Goal: Task Accomplishment & Management: Complete application form

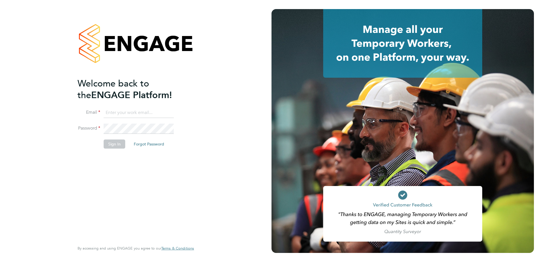
type input "manpreet.rerhu@vgcgroup.co.uk"
click at [108, 146] on button "Sign In" at bounding box center [115, 144] width 22 height 9
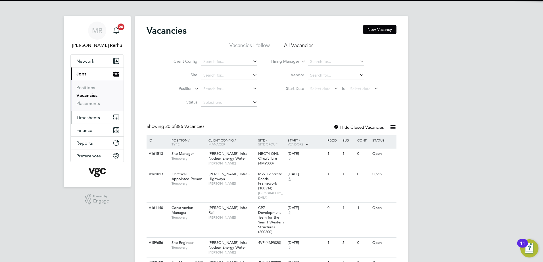
click at [90, 119] on span "Timesheets" at bounding box center [88, 117] width 24 height 5
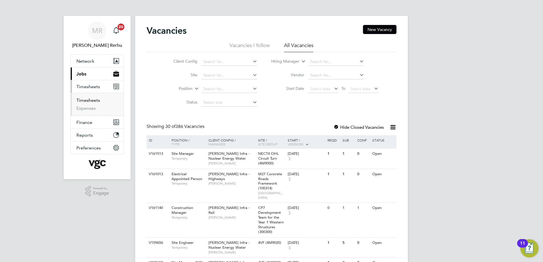
click at [93, 101] on link "Timesheets" at bounding box center [88, 100] width 24 height 5
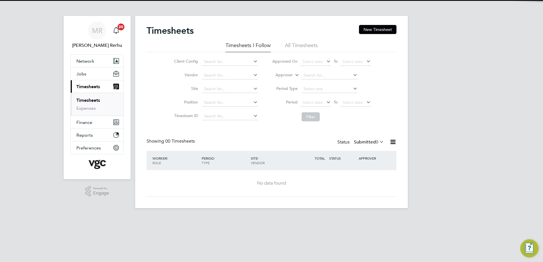
click at [406, 27] on div "Timesheets New Timesheet Timesheets I Follow All Timesheets Client Config Vendo…" at bounding box center [271, 112] width 273 height 193
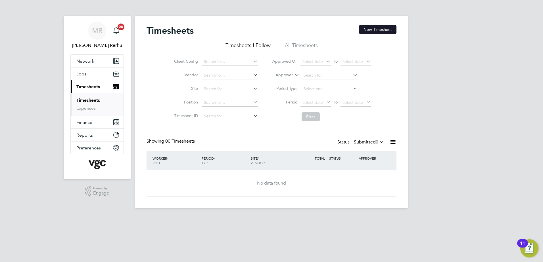
click at [385, 27] on button "New Timesheet" at bounding box center [377, 29] width 37 height 9
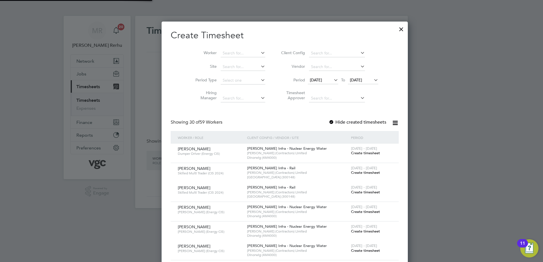
scroll to position [3, 3]
click at [229, 53] on input at bounding box center [243, 53] width 45 height 8
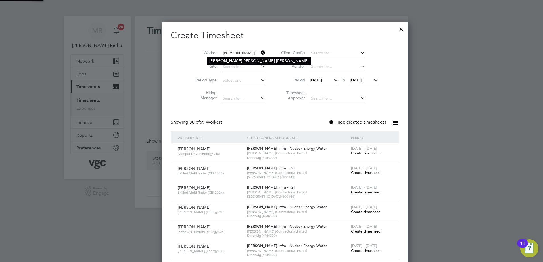
click at [231, 62] on li "[PERSON_NAME]" at bounding box center [259, 61] width 104 height 8
type input "[PERSON_NAME]"
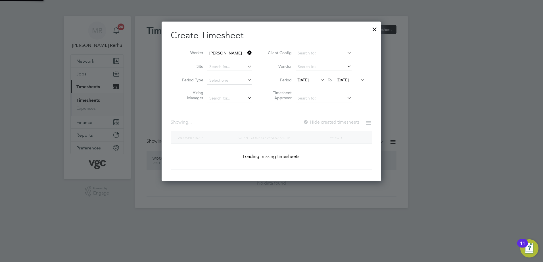
scroll to position [160, 220]
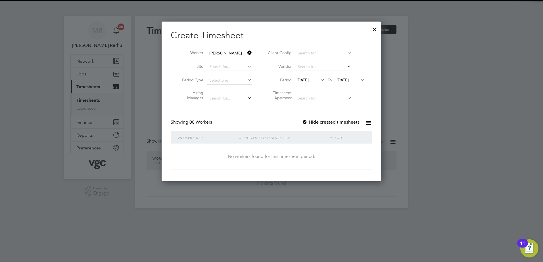
click at [309, 81] on span "[DATE]" at bounding box center [302, 80] width 12 height 5
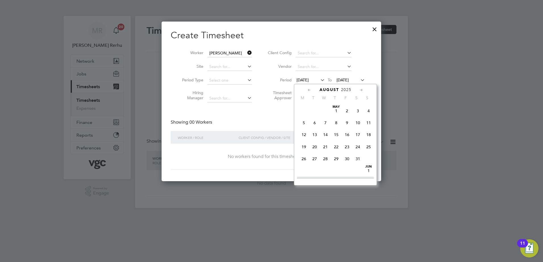
scroll to position [197, 0]
click at [360, 148] on span "23" at bounding box center [357, 142] width 11 height 11
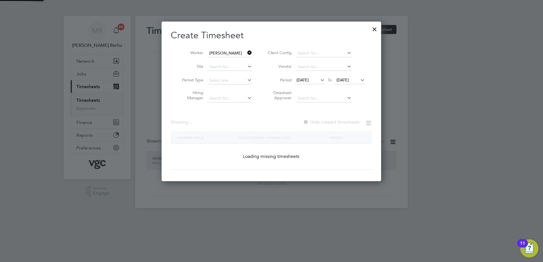
scroll to position [153, 220]
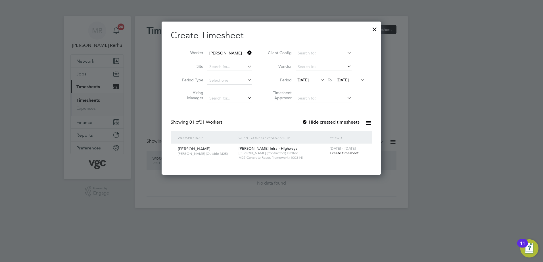
click at [337, 156] on div "[DATE] - [DATE] Create timesheet" at bounding box center [347, 151] width 38 height 15
click at [337, 152] on span "Create timesheet" at bounding box center [344, 153] width 29 height 5
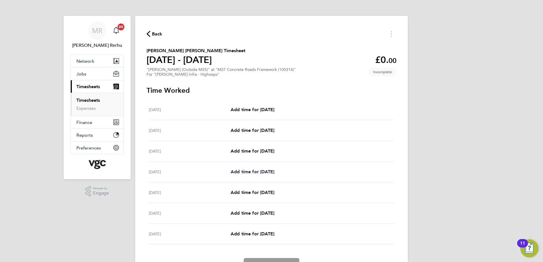
click at [256, 172] on span "Add time for [DATE]" at bounding box center [253, 171] width 44 height 5
select select "30"
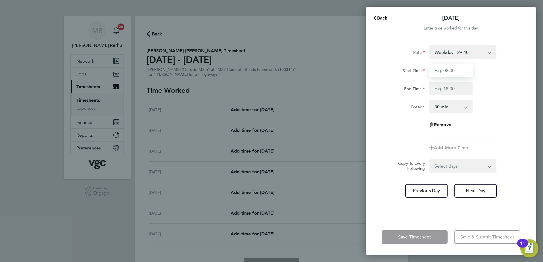
click at [447, 71] on input "Start Time" at bounding box center [450, 71] width 43 height 14
type input "07:30"
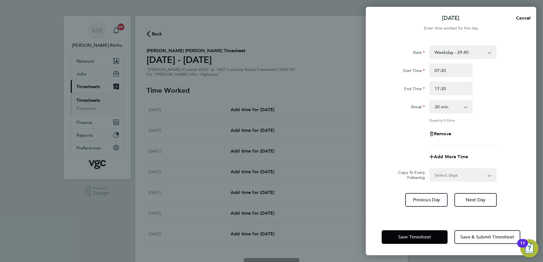
click at [499, 95] on div "Rate Weekday - 29.40 Weekday Nights - 36.75 Bank Holiday (exc Christmas) - 51.4…" at bounding box center [451, 95] width 139 height 100
drag, startPoint x: 457, startPoint y: 88, endPoint x: 417, endPoint y: 88, distance: 39.5
click at [417, 88] on div "End Time 17:30" at bounding box center [450, 89] width 143 height 14
type input "19:00"
click at [514, 86] on div "End Time 19:00" at bounding box center [450, 89] width 143 height 14
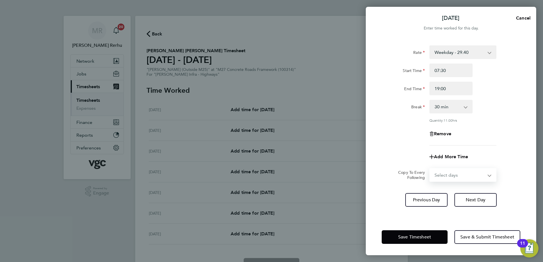
drag, startPoint x: 448, startPoint y: 173, endPoint x: 448, endPoint y: 180, distance: 7.4
click at [448, 173] on select "Select days Day [DATE] [DATE] [DATE]" at bounding box center [460, 175] width 60 height 12
select select "DAY"
click at [430, 169] on select "Select days Day [DATE] [DATE] [DATE]" at bounding box center [460, 175] width 60 height 12
select select "[DATE]"
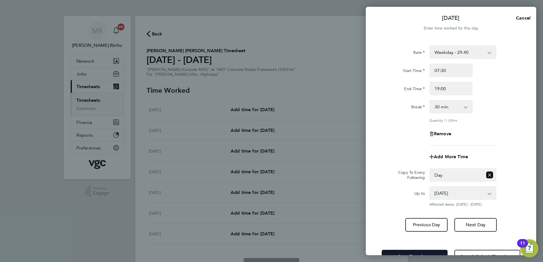
click at [416, 252] on button "Save Timesheet" at bounding box center [415, 257] width 66 height 14
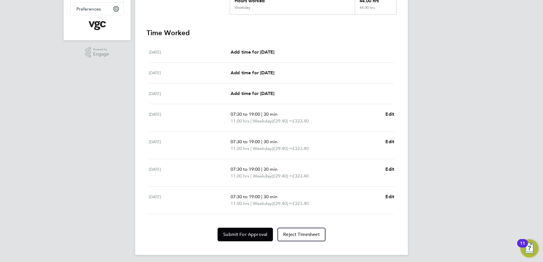
scroll to position [141, 0]
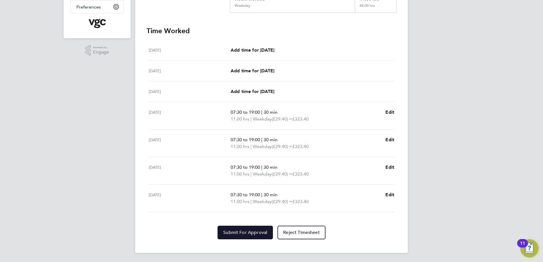
click at [245, 235] on span "Submit For Approval" at bounding box center [245, 233] width 44 height 6
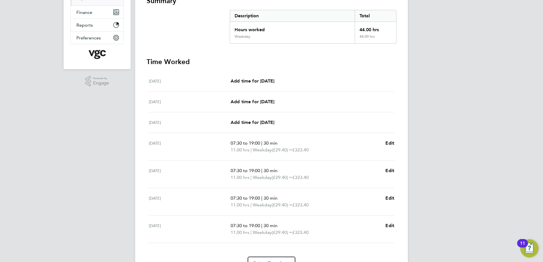
scroll to position [56, 0]
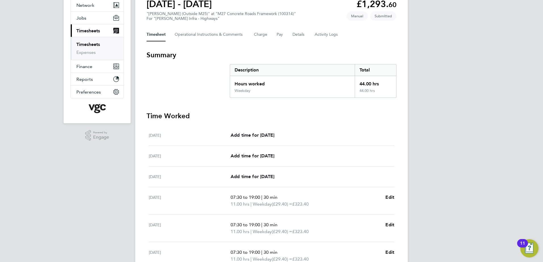
click at [88, 43] on link "Timesheets" at bounding box center [88, 44] width 24 height 5
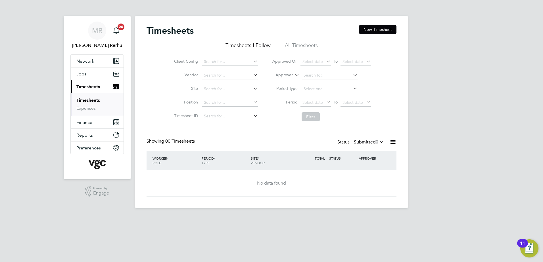
drag, startPoint x: 398, startPoint y: 31, endPoint x: 386, endPoint y: 35, distance: 12.5
click at [398, 31] on div "Timesheets New Timesheet Timesheets I Follow All Timesheets Client Config Vendo…" at bounding box center [271, 112] width 273 height 193
click at [385, 33] on button "New Timesheet" at bounding box center [377, 29] width 37 height 9
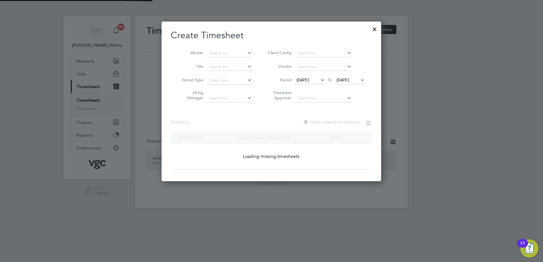
scroll to position [1178, 220]
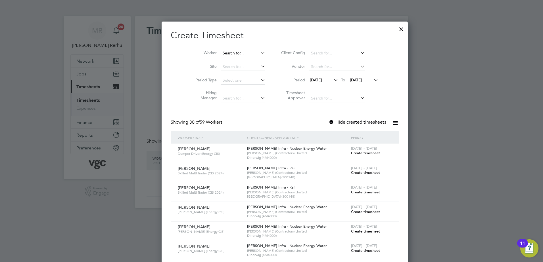
click at [241, 52] on input at bounding box center [243, 53] width 45 height 8
click at [237, 66] on li "[PERSON_NAME]" at bounding box center [231, 69] width 48 height 8
type input "[PERSON_NAME]"
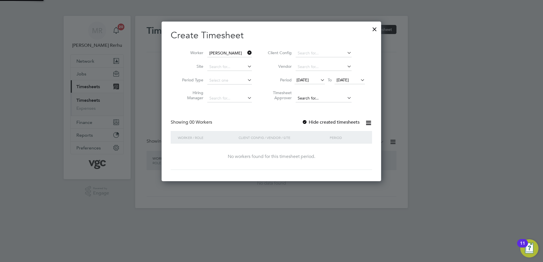
scroll to position [160, 220]
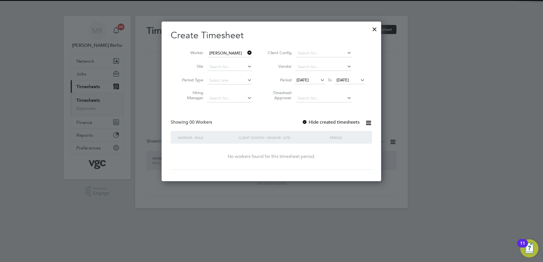
click at [319, 77] on icon at bounding box center [319, 80] width 0 height 8
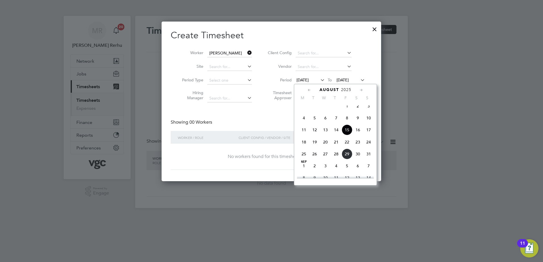
click at [359, 146] on span "23" at bounding box center [357, 142] width 11 height 11
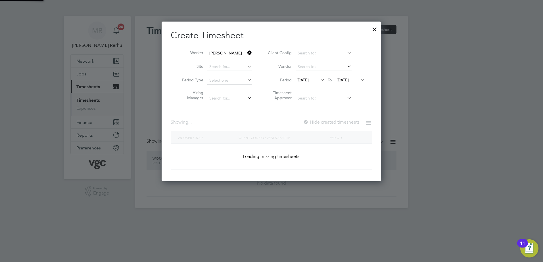
scroll to position [154, 220]
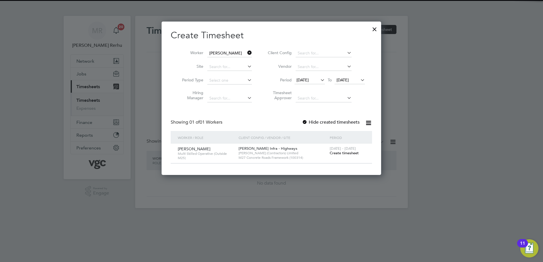
click at [342, 151] on span "[DATE] - [DATE]" at bounding box center [343, 148] width 26 height 5
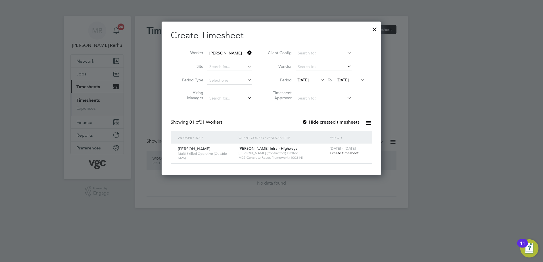
click at [342, 153] on span "Create timesheet" at bounding box center [344, 153] width 29 height 5
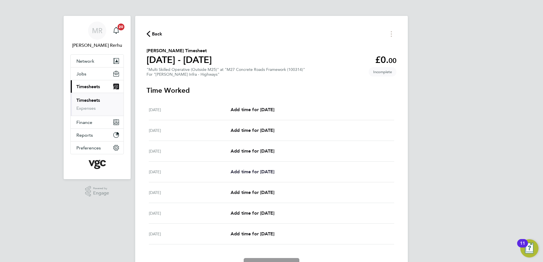
click at [257, 173] on span "Add time for [DATE]" at bounding box center [253, 171] width 44 height 5
select select "30"
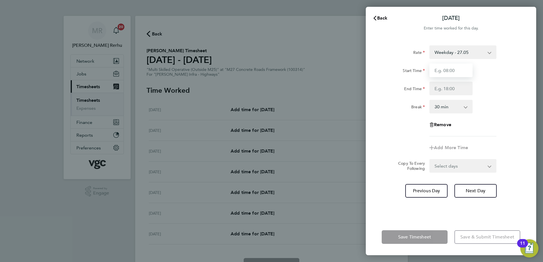
click at [438, 71] on input "Start Time" at bounding box center [450, 71] width 43 height 14
type input "07:30"
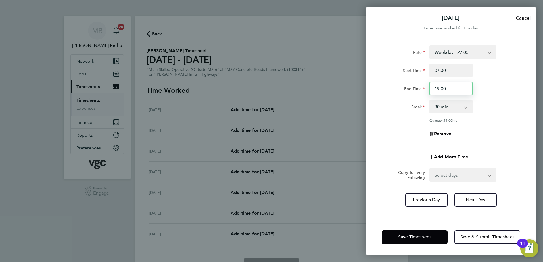
drag, startPoint x: 453, startPoint y: 89, endPoint x: 421, endPoint y: 89, distance: 32.4
click at [421, 89] on div "End Time 19:00" at bounding box center [450, 89] width 143 height 14
type input "17:30"
click at [543, 0] on html "MR [PERSON_NAME] Rerhu Notifications 20 Applications: Network Team Members Busi…" at bounding box center [271, 0] width 543 height 0
click at [477, 170] on select "Select days Day [DATE] [DATE] [DATE]" at bounding box center [460, 175] width 60 height 12
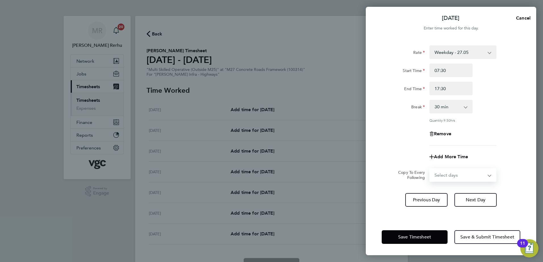
select select "DAY"
click at [430, 169] on select "Select days Day [DATE] [DATE] [DATE]" at bounding box center [460, 175] width 60 height 12
select select "[DATE]"
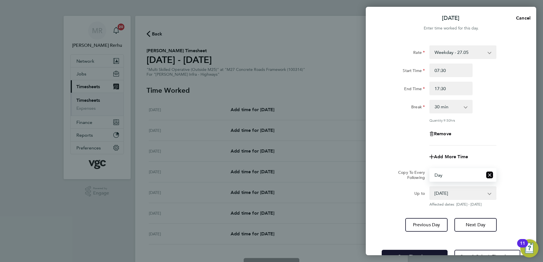
click at [411, 254] on span "Save Timesheet" at bounding box center [414, 257] width 33 height 6
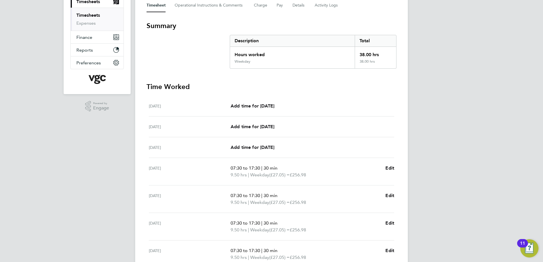
scroll to position [141, 0]
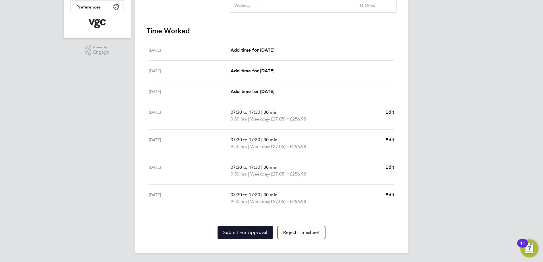
click at [254, 232] on span "Submit For Approval" at bounding box center [245, 233] width 44 height 6
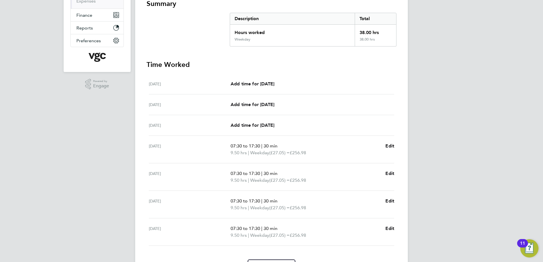
scroll to position [28, 0]
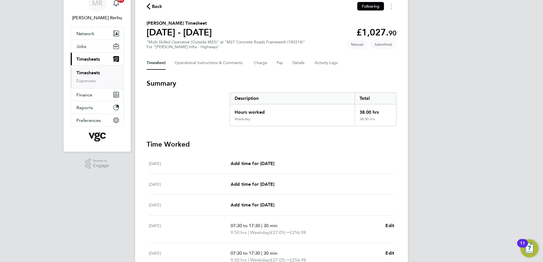
click at [96, 68] on ul "Timesheets Expenses" at bounding box center [97, 76] width 53 height 23
click at [95, 71] on link "Timesheets" at bounding box center [88, 72] width 24 height 5
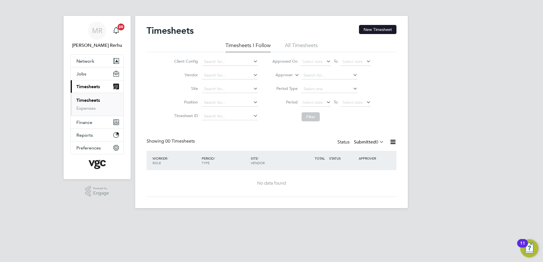
click at [391, 34] on button "New Timesheet" at bounding box center [377, 29] width 37 height 9
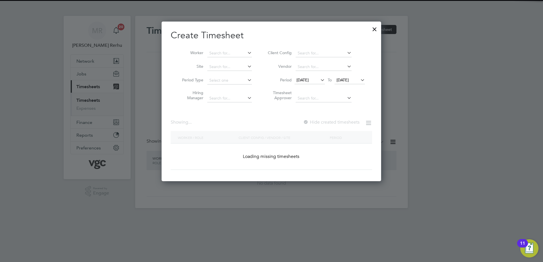
scroll to position [1178, 220]
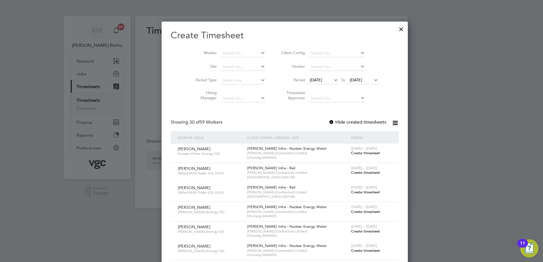
click at [234, 49] on li "Worker" at bounding box center [228, 54] width 88 height 14
click at [232, 53] on input at bounding box center [243, 53] width 45 height 8
click at [237, 62] on li "[PERSON_NAME]" at bounding box center [242, 61] width 70 height 8
type input "[PERSON_NAME]"
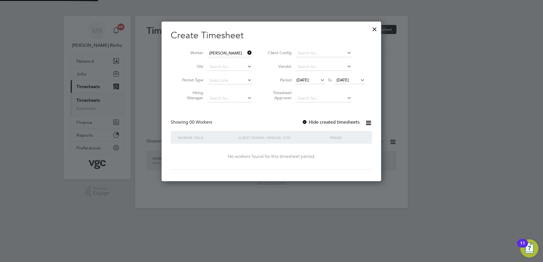
scroll to position [160, 220]
click at [311, 83] on span "[DATE]" at bounding box center [309, 81] width 30 height 8
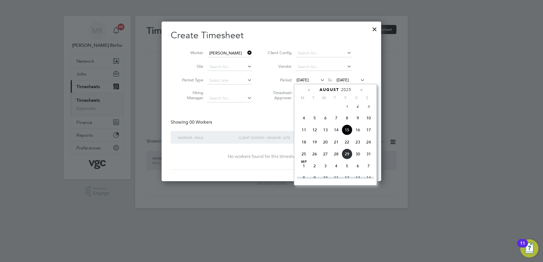
click at [356, 147] on span "23" at bounding box center [357, 142] width 11 height 11
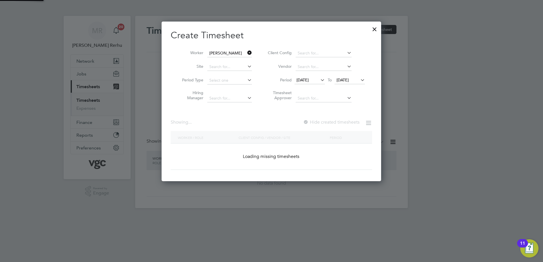
scroll to position [154, 220]
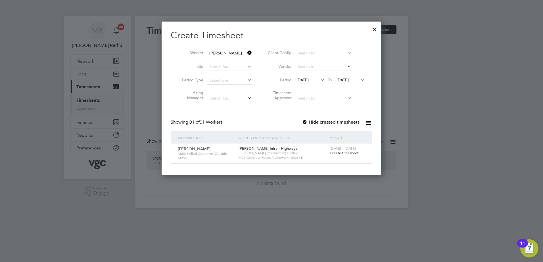
click at [346, 154] on span "Create timesheet" at bounding box center [344, 153] width 29 height 5
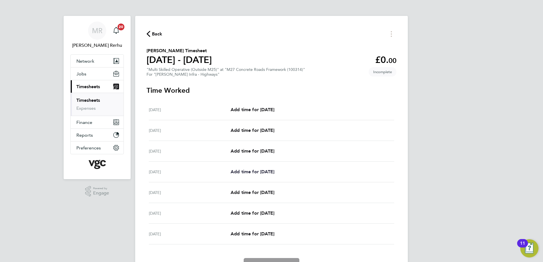
click at [261, 169] on link "Add time for [DATE]" at bounding box center [253, 172] width 44 height 7
select select "30"
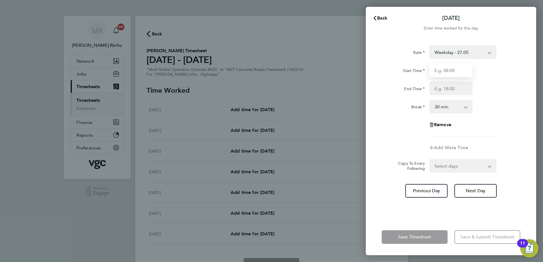
click at [465, 70] on input "Start Time" at bounding box center [450, 71] width 43 height 14
type input "07:30"
type input "17:30"
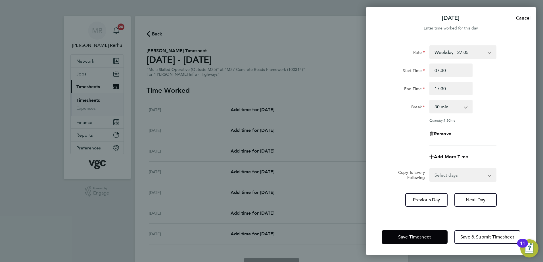
click at [482, 93] on div "End Time 17:30" at bounding box center [450, 89] width 143 height 14
click at [448, 179] on select "Select days Day [DATE] [DATE] [DATE]" at bounding box center [460, 175] width 60 height 12
select select "DAY"
click at [430, 169] on select "Select days Day [DATE] [DATE] [DATE]" at bounding box center [460, 175] width 60 height 12
select select "[DATE]"
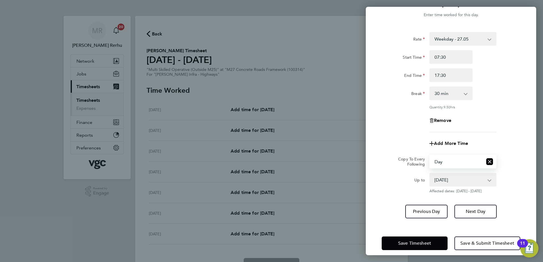
scroll to position [19, 0]
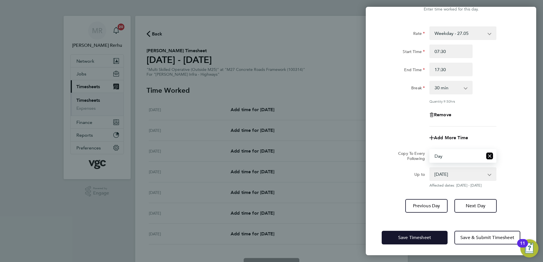
click at [416, 236] on span "Save Timesheet" at bounding box center [414, 238] width 33 height 6
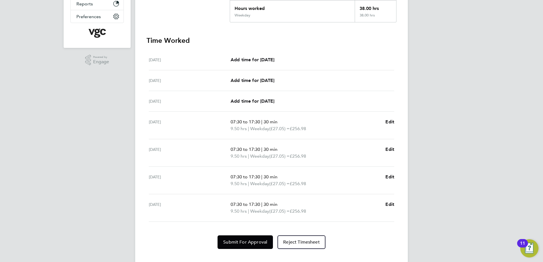
scroll to position [141, 0]
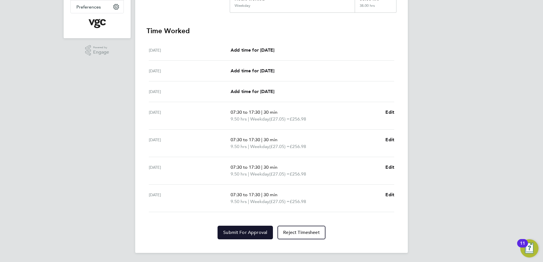
click at [240, 231] on span "Submit For Approval" at bounding box center [245, 233] width 44 height 6
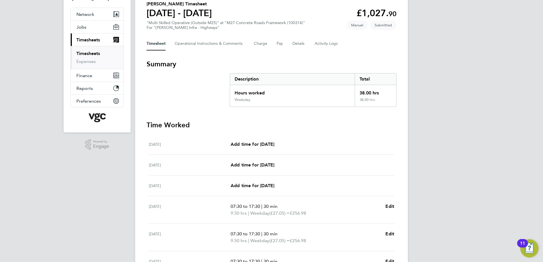
scroll to position [28, 0]
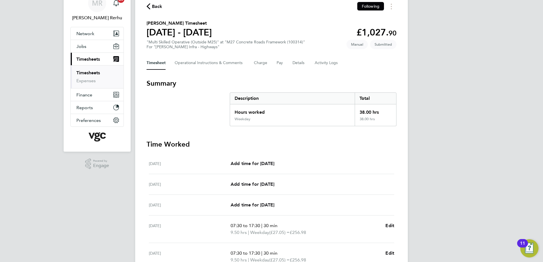
click at [94, 68] on ul "Timesheets Expenses" at bounding box center [97, 76] width 53 height 23
click at [93, 73] on link "Timesheets" at bounding box center [88, 72] width 24 height 5
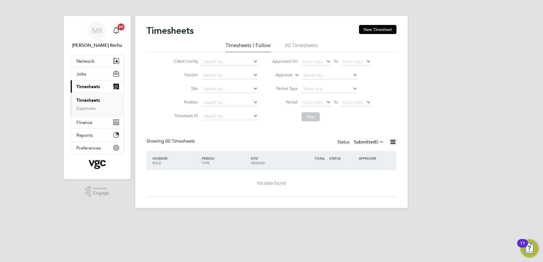
click at [301, 45] on li "All Timesheets" at bounding box center [301, 47] width 33 height 10
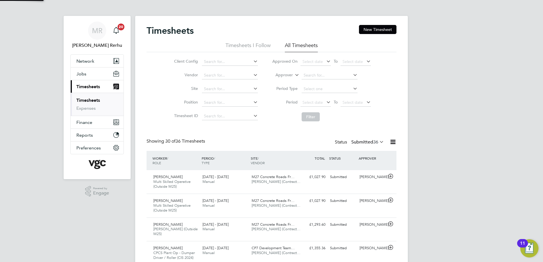
click at [252, 45] on li "Timesheets I Follow" at bounding box center [247, 47] width 45 height 10
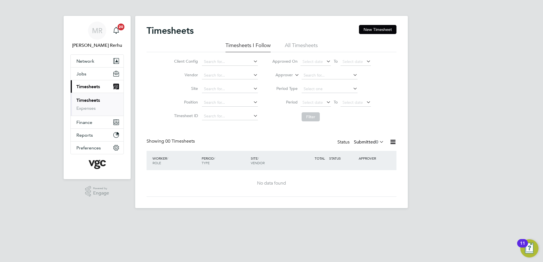
click at [378, 139] on icon at bounding box center [378, 142] width 0 height 8
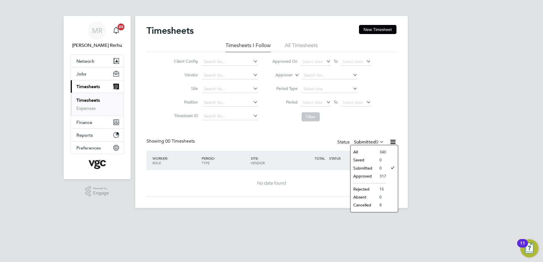
click at [369, 173] on li "Approved" at bounding box center [363, 176] width 26 height 8
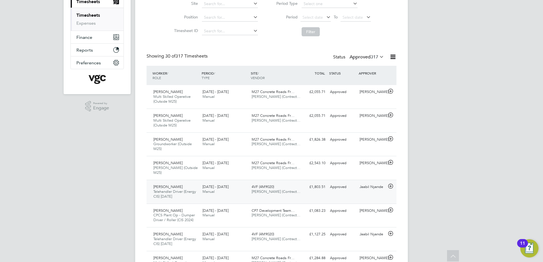
click at [292, 189] on span "[PERSON_NAME] (Contract…" at bounding box center [276, 191] width 49 height 5
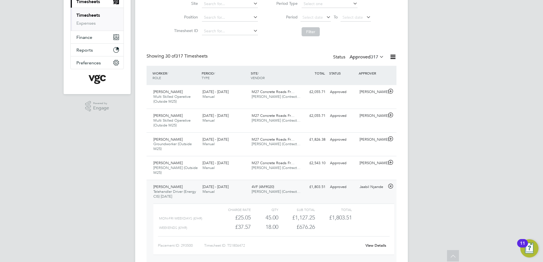
click at [377, 243] on link "View Details" at bounding box center [375, 245] width 21 height 5
click at [379, 243] on link "View Details" at bounding box center [375, 245] width 21 height 5
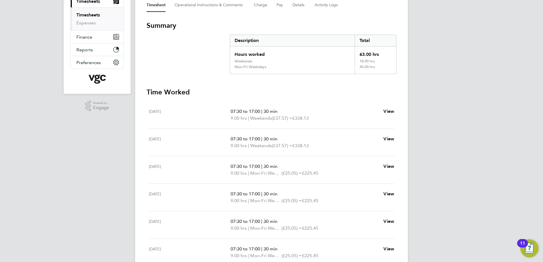
scroll to position [85, 0]
click at [93, 12] on link "Timesheets" at bounding box center [88, 14] width 24 height 5
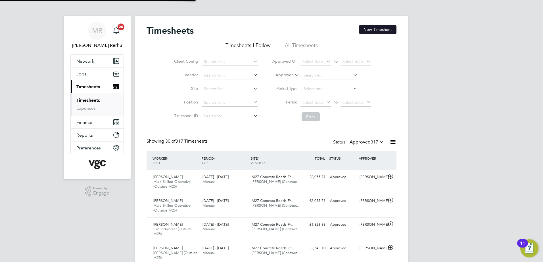
click at [374, 26] on button "New Timesheet" at bounding box center [377, 29] width 37 height 9
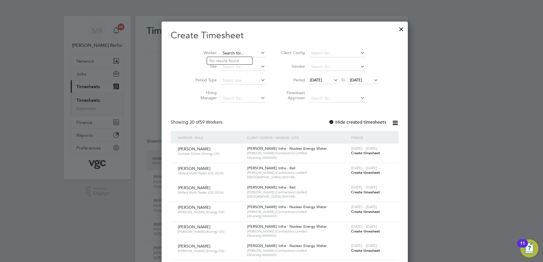
click at [221, 52] on input at bounding box center [243, 53] width 45 height 8
click at [236, 119] on li "Kr zysztof Jujka" at bounding box center [246, 123] width 79 height 8
type input "[PERSON_NAME]"
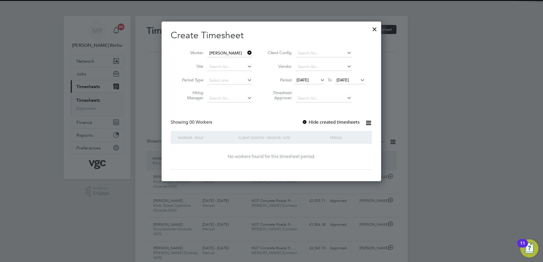
click at [309, 79] on span "[DATE]" at bounding box center [302, 80] width 12 height 5
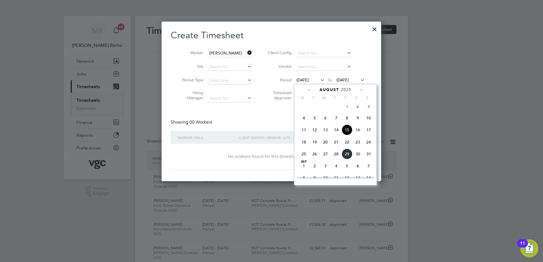
click at [356, 148] on span "23" at bounding box center [357, 142] width 11 height 11
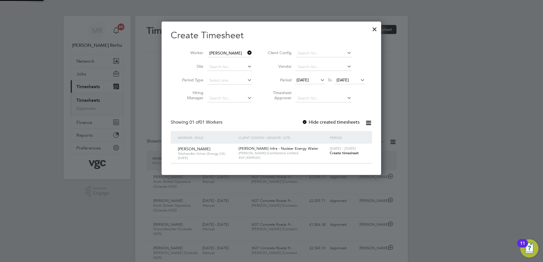
click at [268, 124] on div "Showing 01 of 01 Workers Hide created timesheets" at bounding box center [271, 126] width 201 height 12
click at [339, 151] on span "[DATE] - [DATE]" at bounding box center [343, 148] width 26 height 5
click at [339, 155] on span "Create timesheet" at bounding box center [344, 153] width 29 height 5
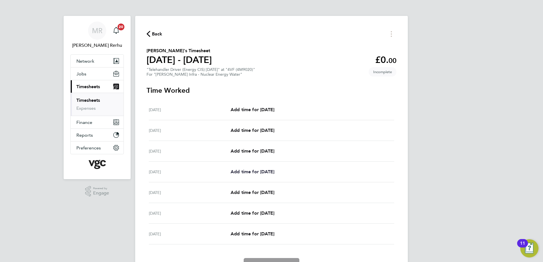
click at [262, 169] on link "Add time for [DATE]" at bounding box center [253, 172] width 44 height 7
select select "30"
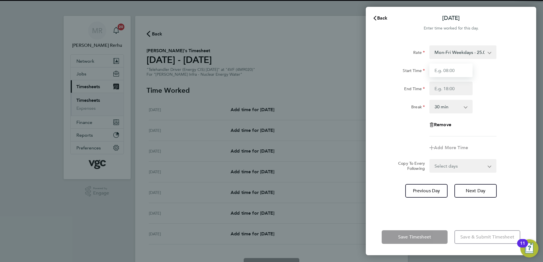
click at [446, 71] on input "Start Time" at bounding box center [450, 71] width 43 height 14
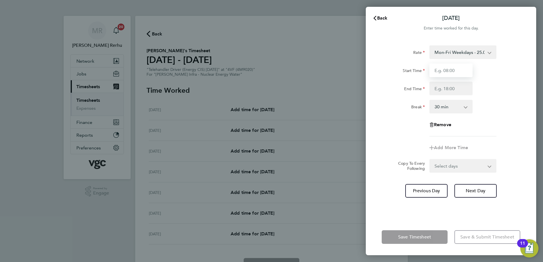
type input "07:30"
click at [433, 91] on input "End Time" at bounding box center [450, 89] width 43 height 14
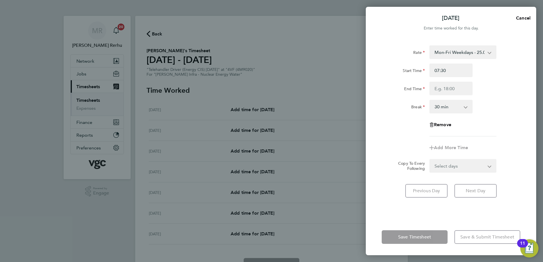
click at [483, 83] on div "End Time" at bounding box center [450, 89] width 143 height 14
click at [446, 88] on input "End Time" at bounding box center [450, 89] width 43 height 14
type input "17:00"
click at [484, 80] on div "Start Time 07:30 End Time 17:00" at bounding box center [450, 80] width 143 height 32
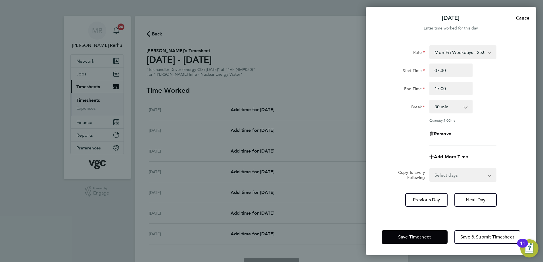
click at [462, 172] on select "Select days Day [DATE] [DATE] [DATE]" at bounding box center [460, 175] width 60 height 12
select select "DAY"
click at [430, 169] on select "Select days Day [DATE] [DATE] [DATE]" at bounding box center [460, 175] width 60 height 12
select select "[DATE]"
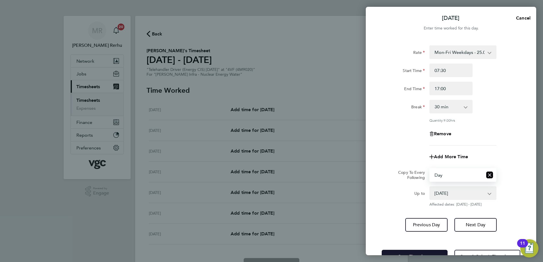
click at [406, 253] on button "Save Timesheet" at bounding box center [415, 257] width 66 height 14
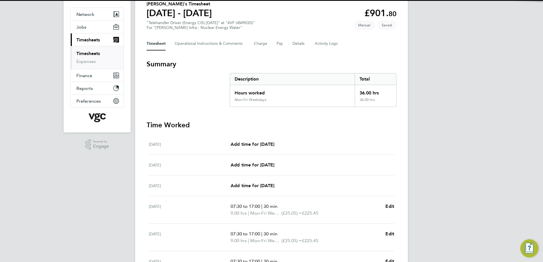
scroll to position [141, 0]
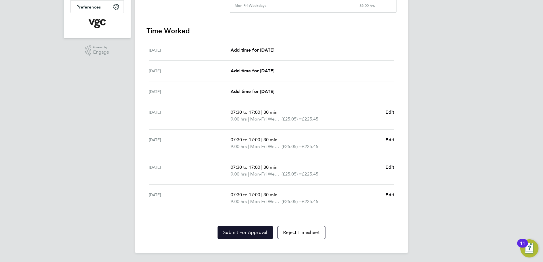
click at [243, 231] on span "Submit For Approval" at bounding box center [245, 233] width 44 height 6
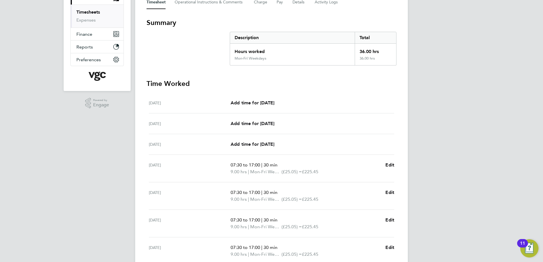
scroll to position [28, 0]
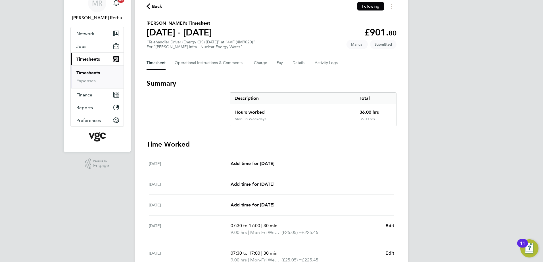
click at [91, 70] on link "Timesheets" at bounding box center [88, 72] width 24 height 5
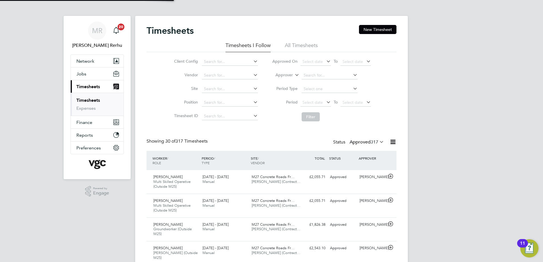
scroll to position [3, 3]
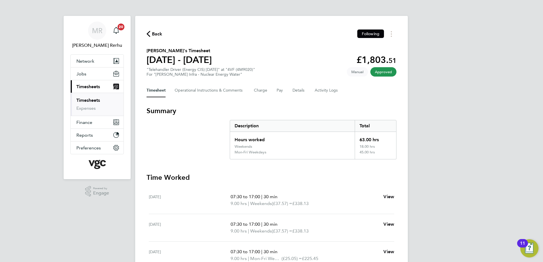
click at [95, 100] on link "Timesheets" at bounding box center [88, 100] width 24 height 5
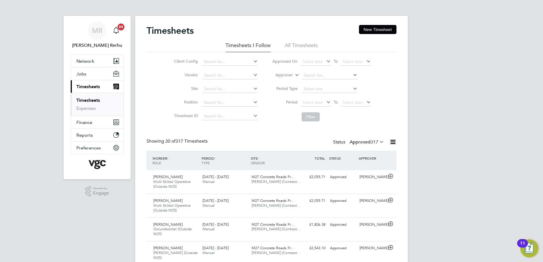
click at [372, 144] on span "317" at bounding box center [375, 142] width 8 height 6
click at [364, 166] on li "Submitted" at bounding box center [361, 168] width 26 height 8
